Goal: Transaction & Acquisition: Purchase product/service

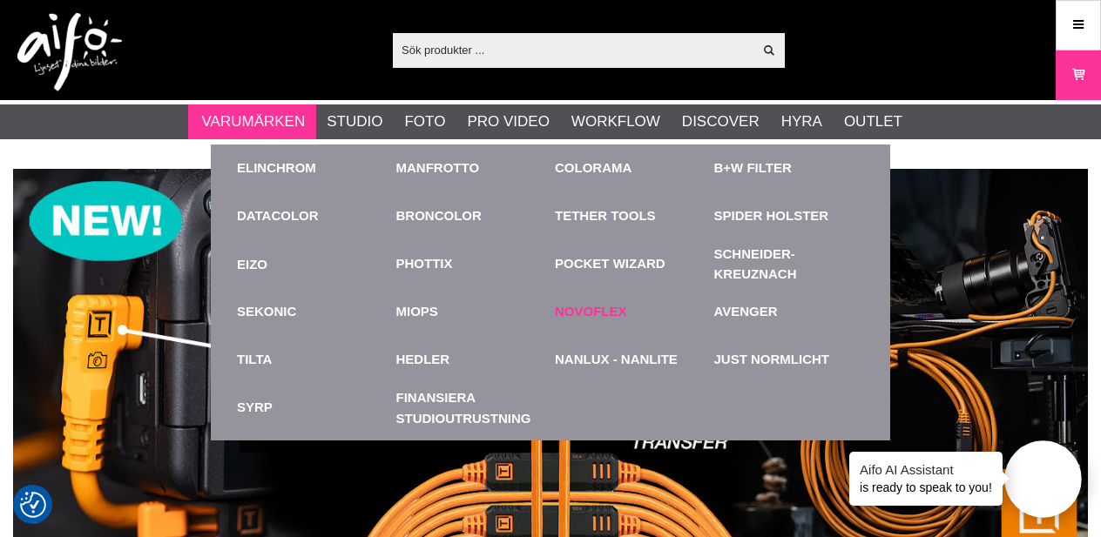
click at [581, 313] on link "Novoflex" at bounding box center [591, 312] width 72 height 20
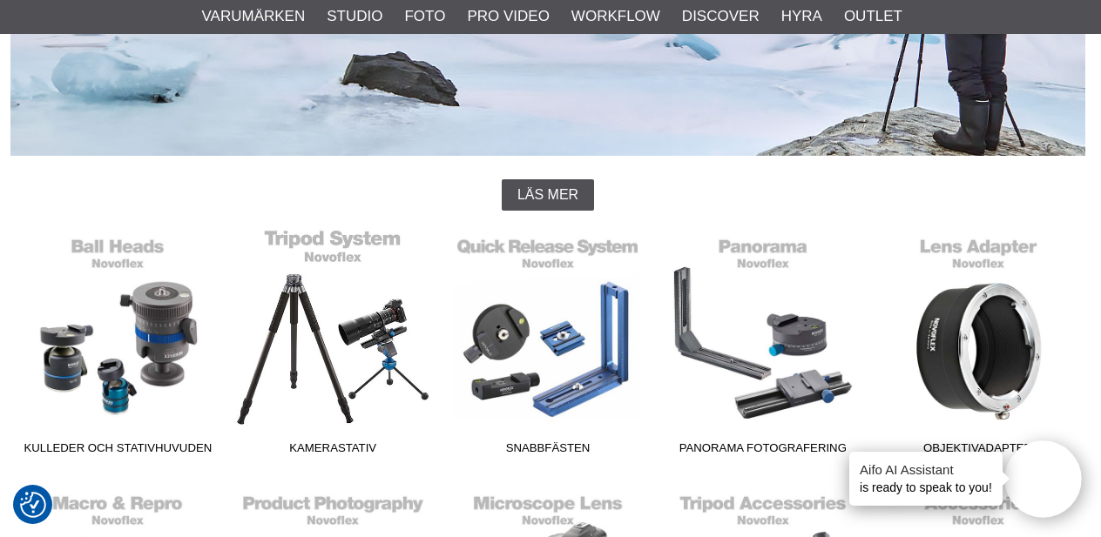
scroll to position [323, 3]
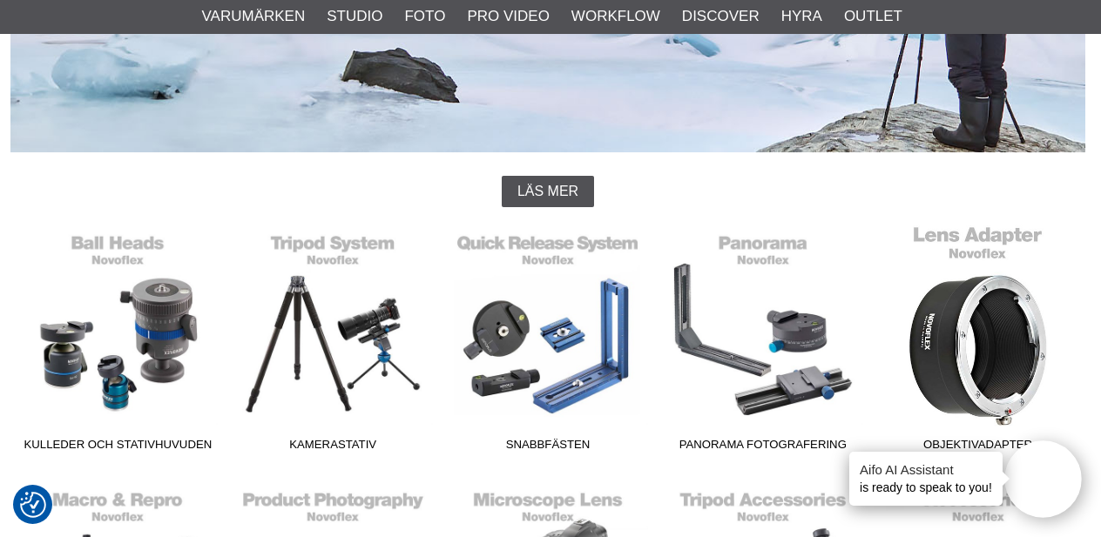
click at [950, 348] on link "Objektivadapter" at bounding box center [977, 342] width 215 height 235
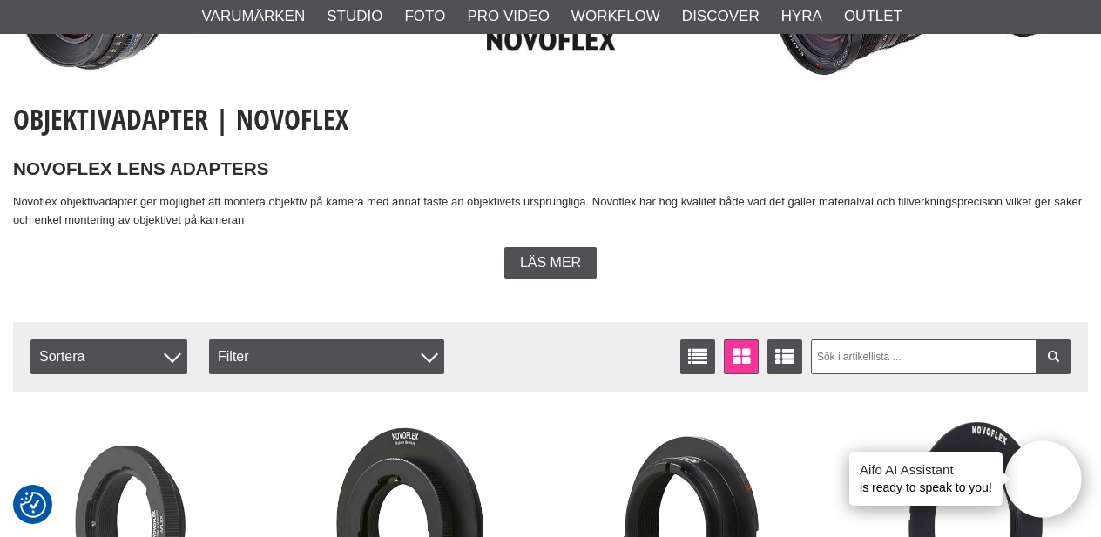
scroll to position [393, 0]
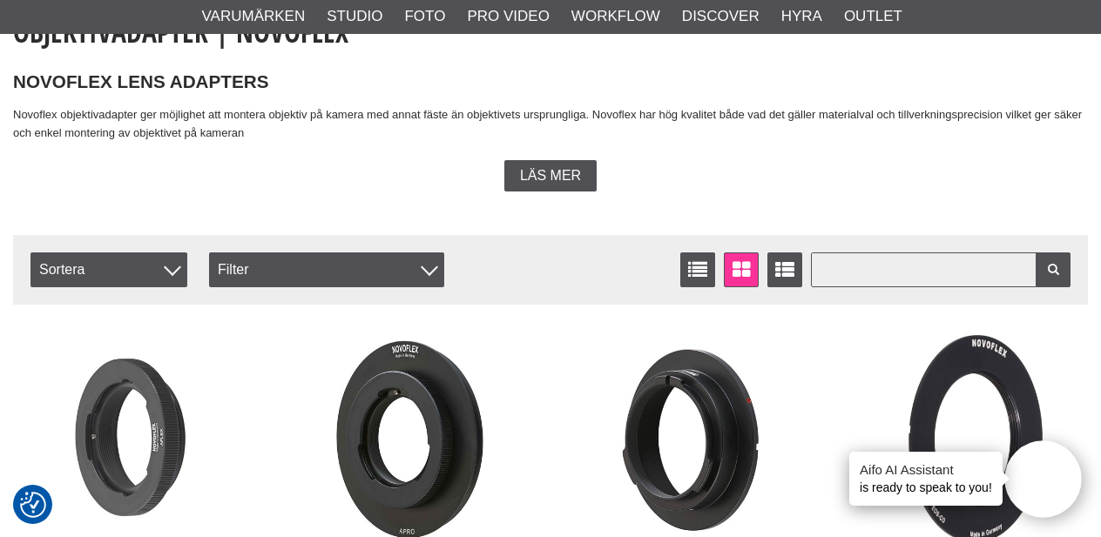
click at [873, 264] on input "text" at bounding box center [941, 270] width 260 height 35
type input "leica m to Nikon Z"
click at [1052, 269] on icon at bounding box center [1053, 270] width 16 height 12
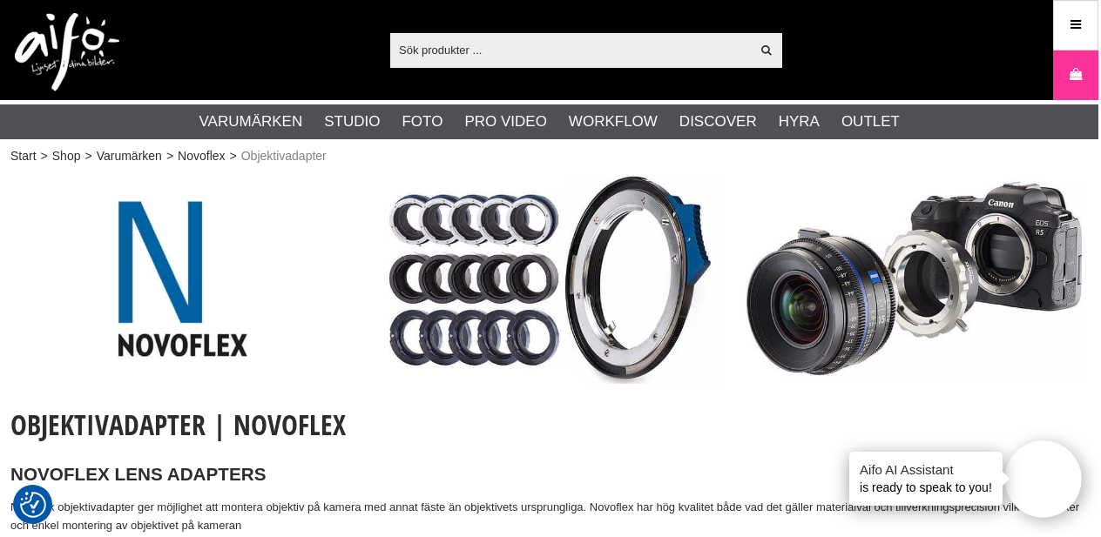
scroll to position [0, 3]
click at [522, 253] on img at bounding box center [548, 279] width 344 height 210
click at [167, 335] on img at bounding box center [182, 279] width 344 height 210
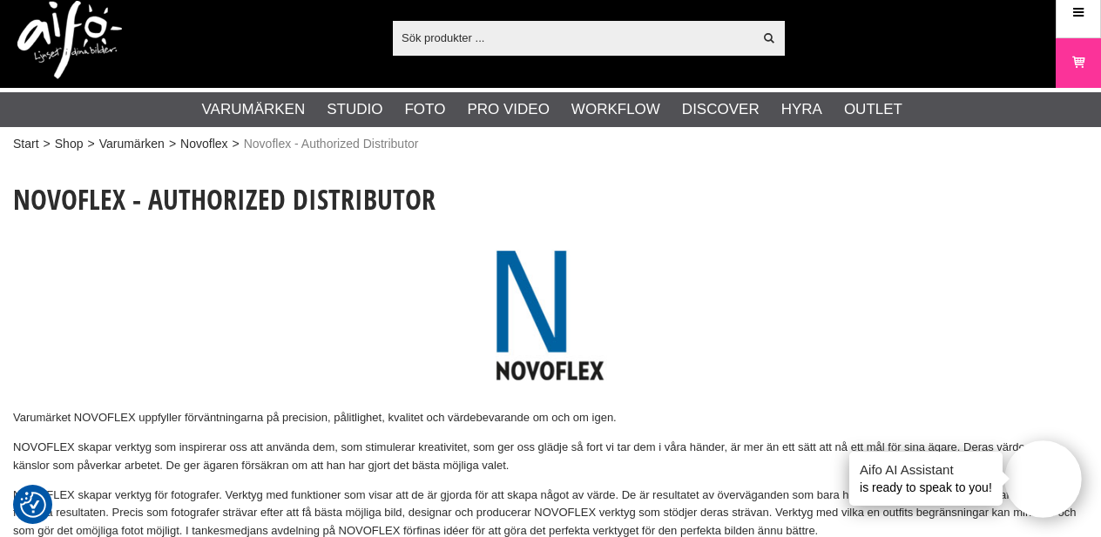
scroll to position [13, 0]
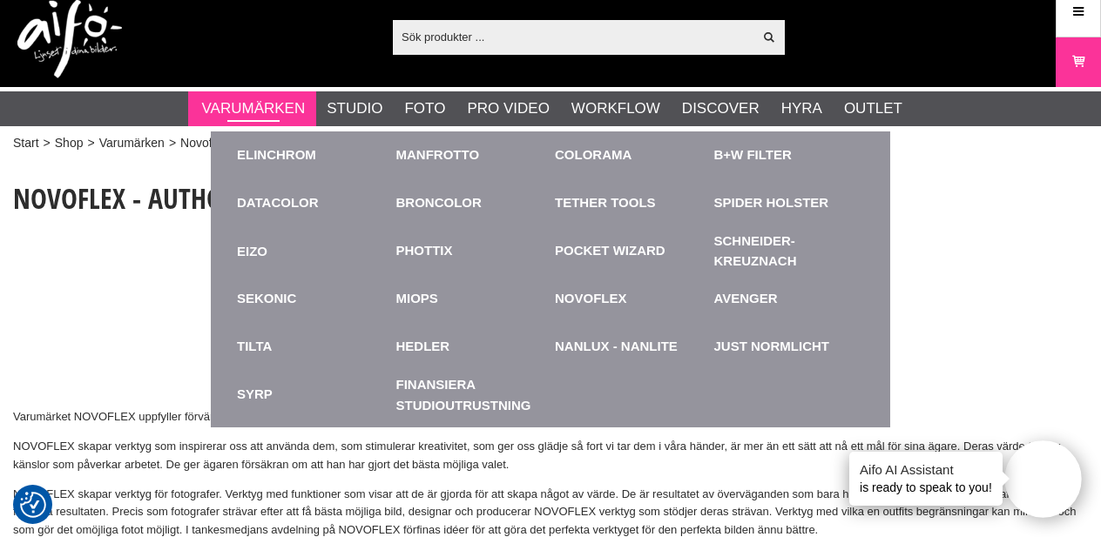
click at [291, 107] on link "Varumärken" at bounding box center [254, 109] width 104 height 23
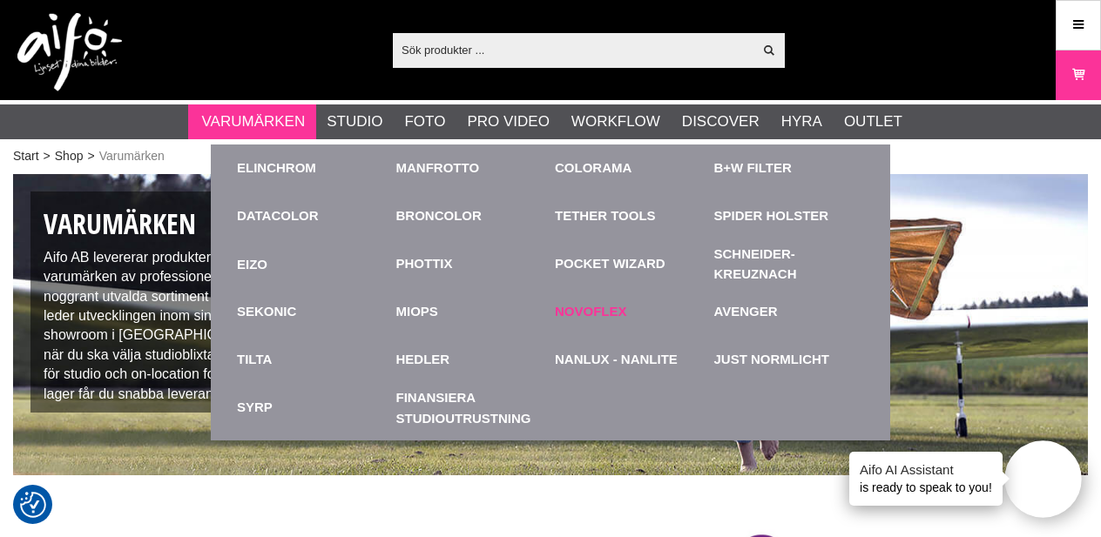
click at [563, 308] on link "Novoflex" at bounding box center [591, 312] width 72 height 20
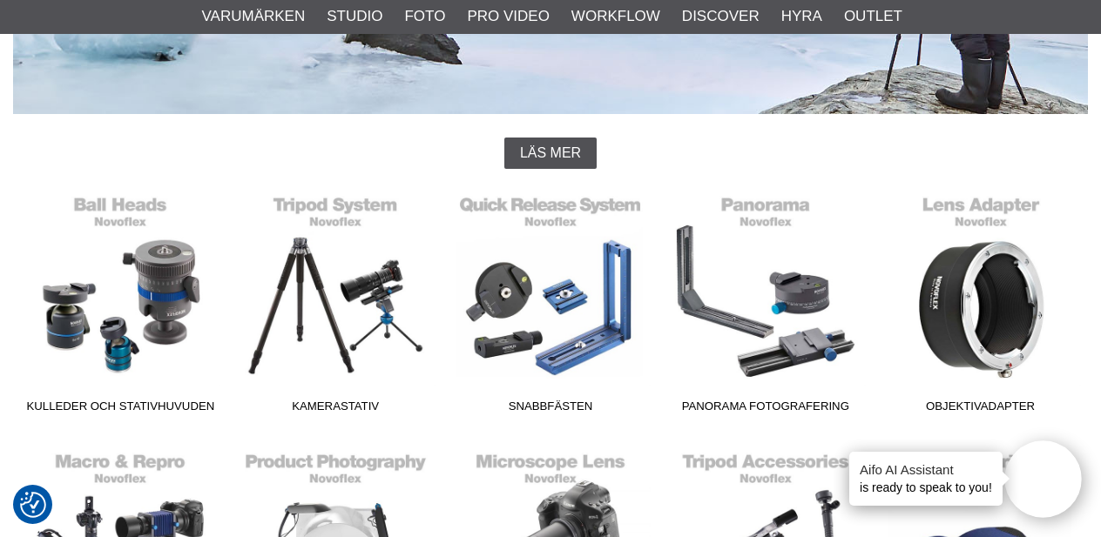
scroll to position [383, 0]
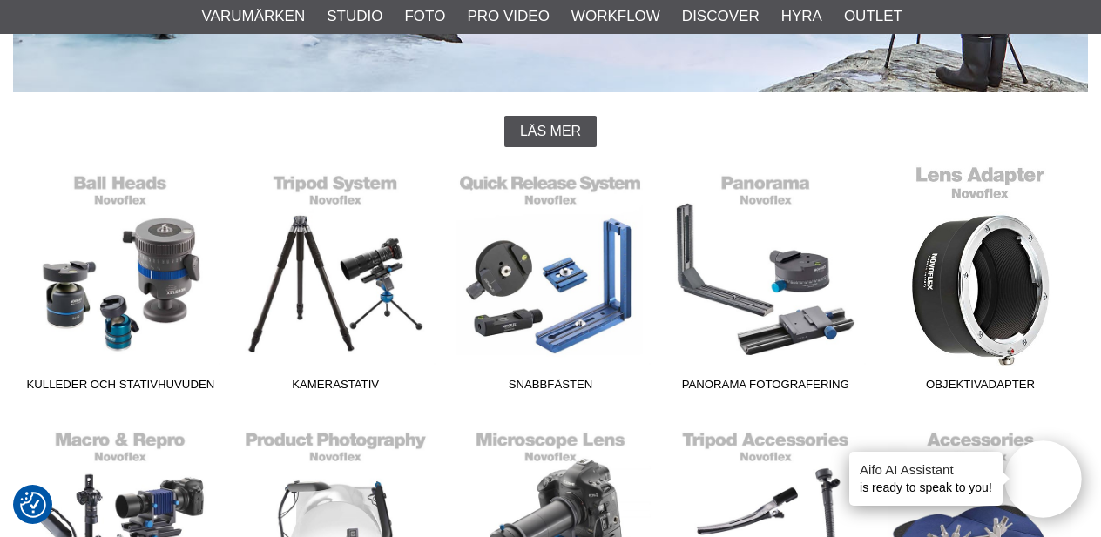
click at [1000, 296] on link "Objektivadapter" at bounding box center [980, 282] width 215 height 235
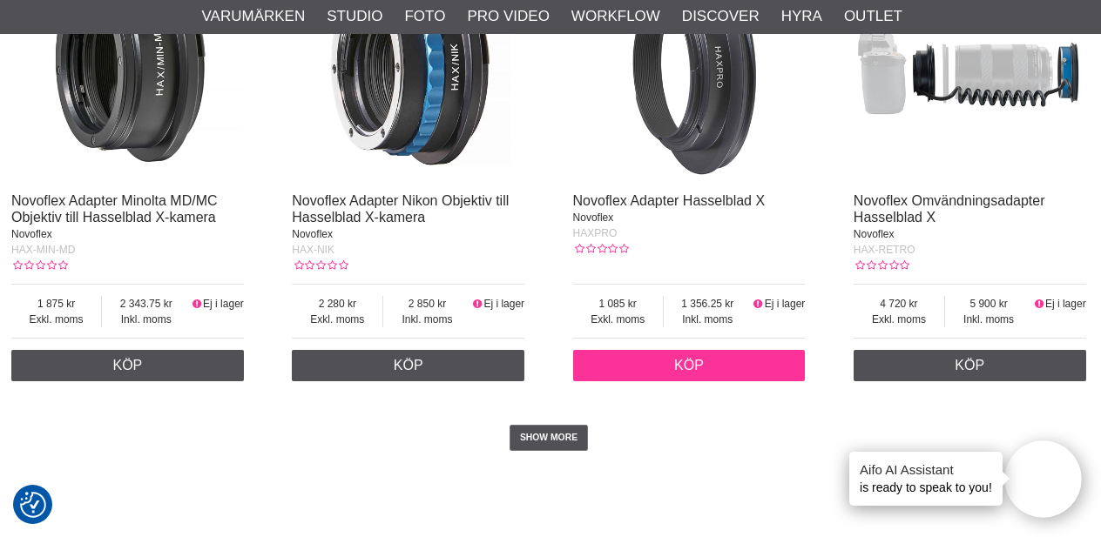
scroll to position [3551, 2]
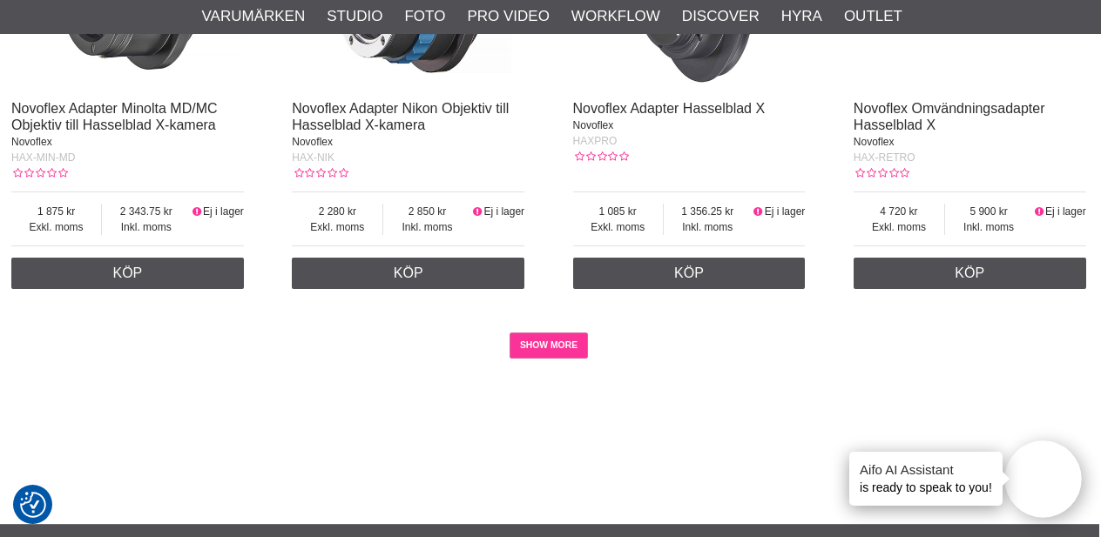
click at [545, 344] on link "SHOW MORE" at bounding box center [549, 346] width 79 height 26
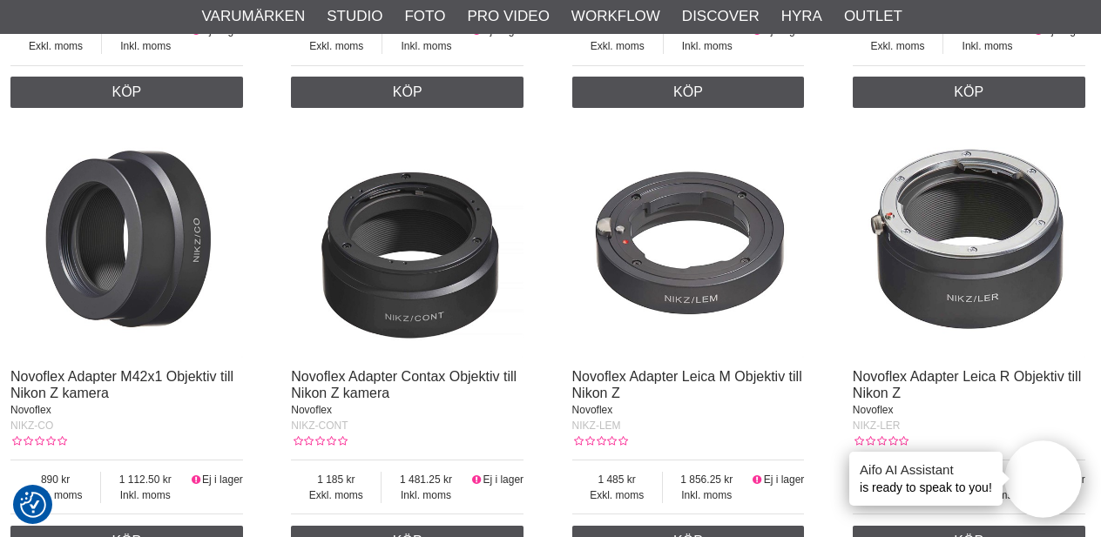
scroll to position [5977, 3]
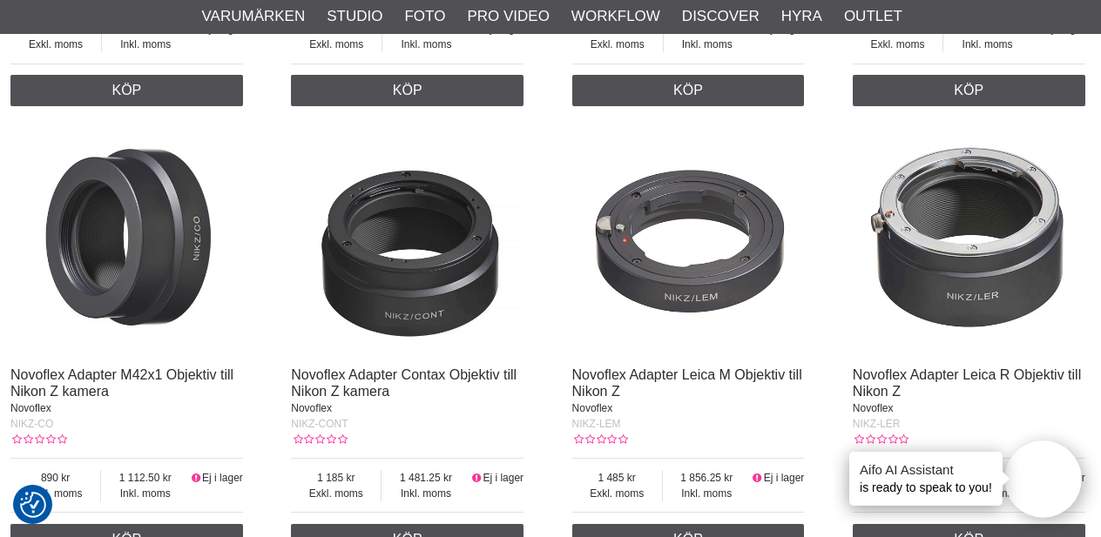
click at [676, 292] on img at bounding box center [688, 240] width 233 height 233
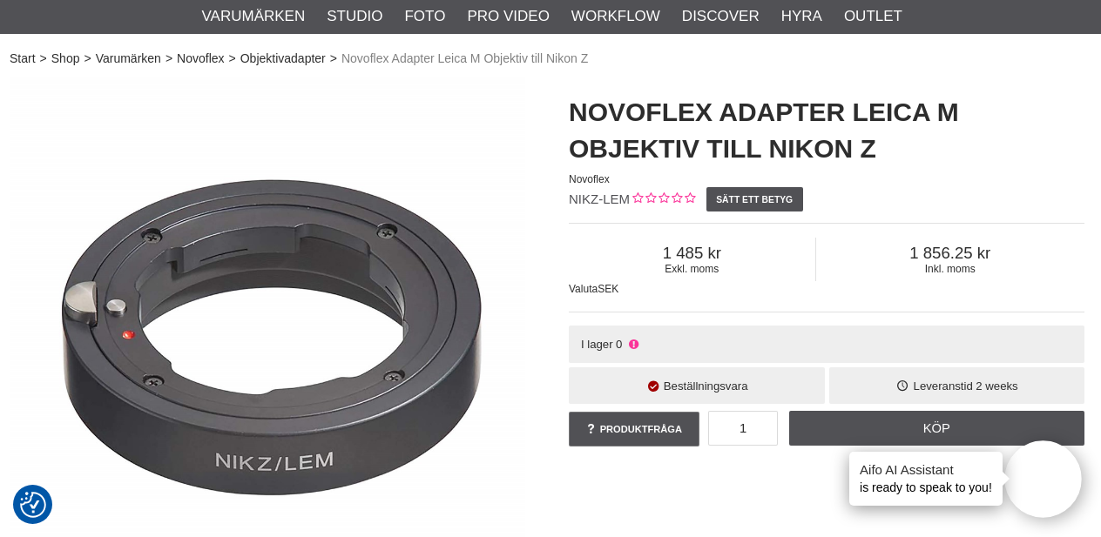
scroll to position [98, 4]
